Goal: Information Seeking & Learning: Learn about a topic

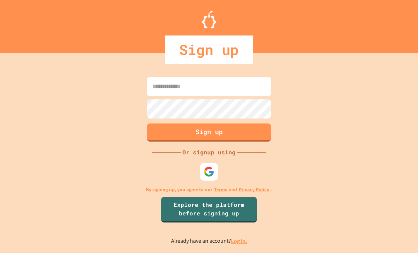
click at [210, 177] on img at bounding box center [209, 171] width 11 height 11
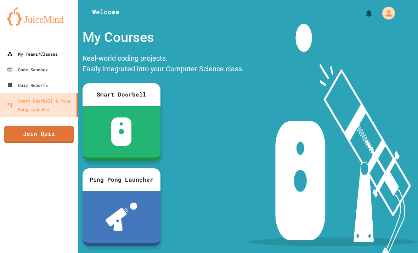
click at [57, 56] on div "My Teams/Classes" at bounding box center [32, 54] width 51 height 9
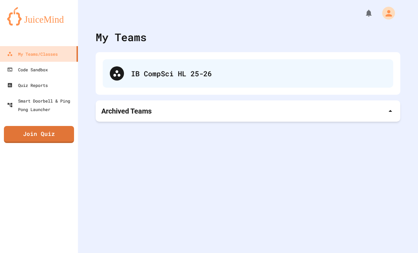
click at [230, 71] on div "IB CompSci HL 25-26" at bounding box center [258, 73] width 255 height 11
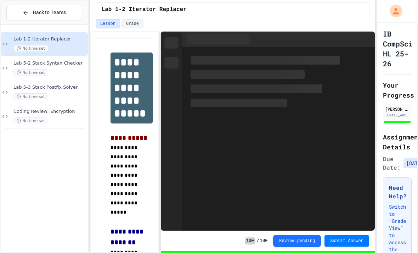
scroll to position [84, 0]
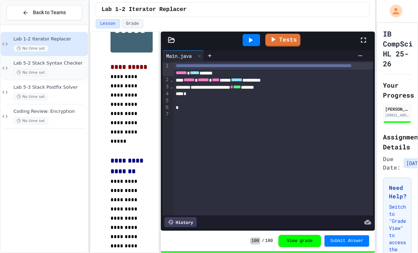
click at [63, 60] on span "Lab 5-2 Stack Syntax Checker" at bounding box center [49, 63] width 73 height 6
